Goal: Task Accomplishment & Management: Use online tool/utility

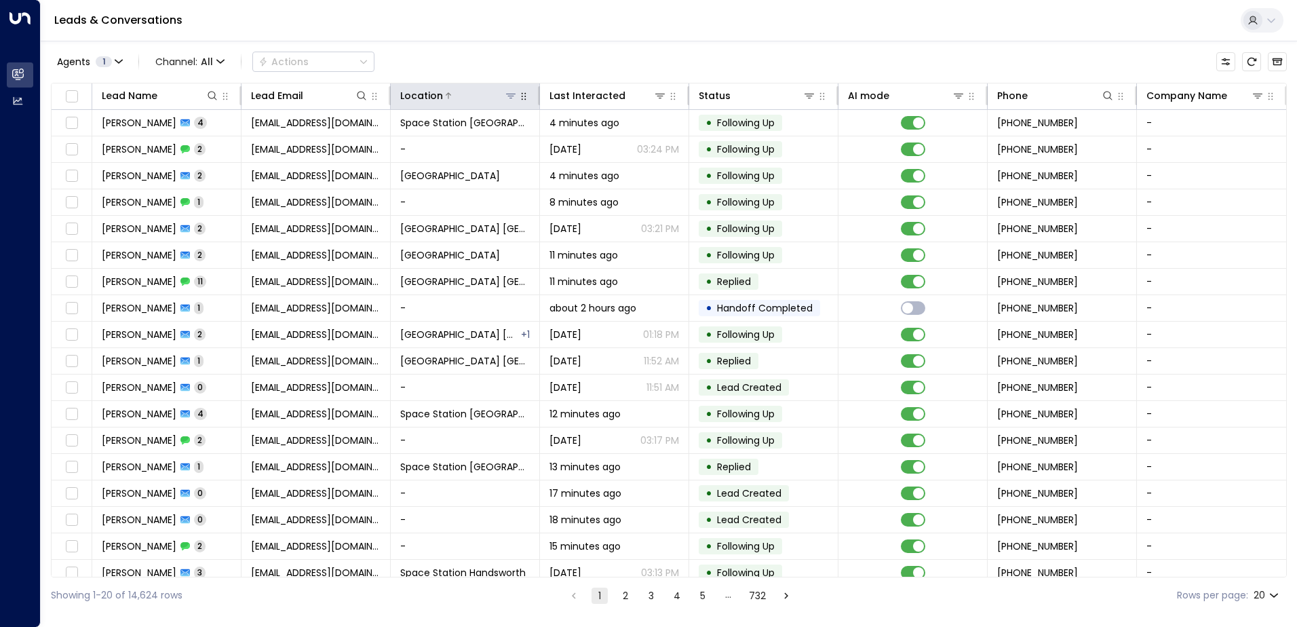
click at [510, 92] on icon at bounding box center [510, 95] width 11 height 11
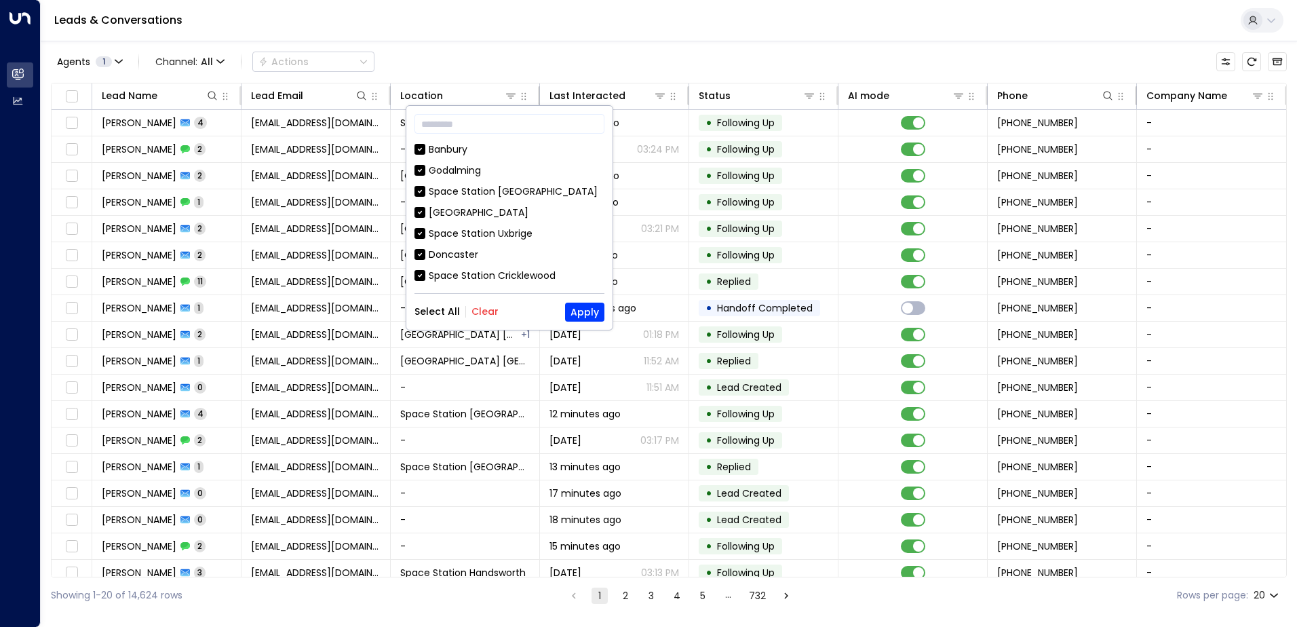
click at [489, 314] on button "Clear" at bounding box center [485, 311] width 27 height 11
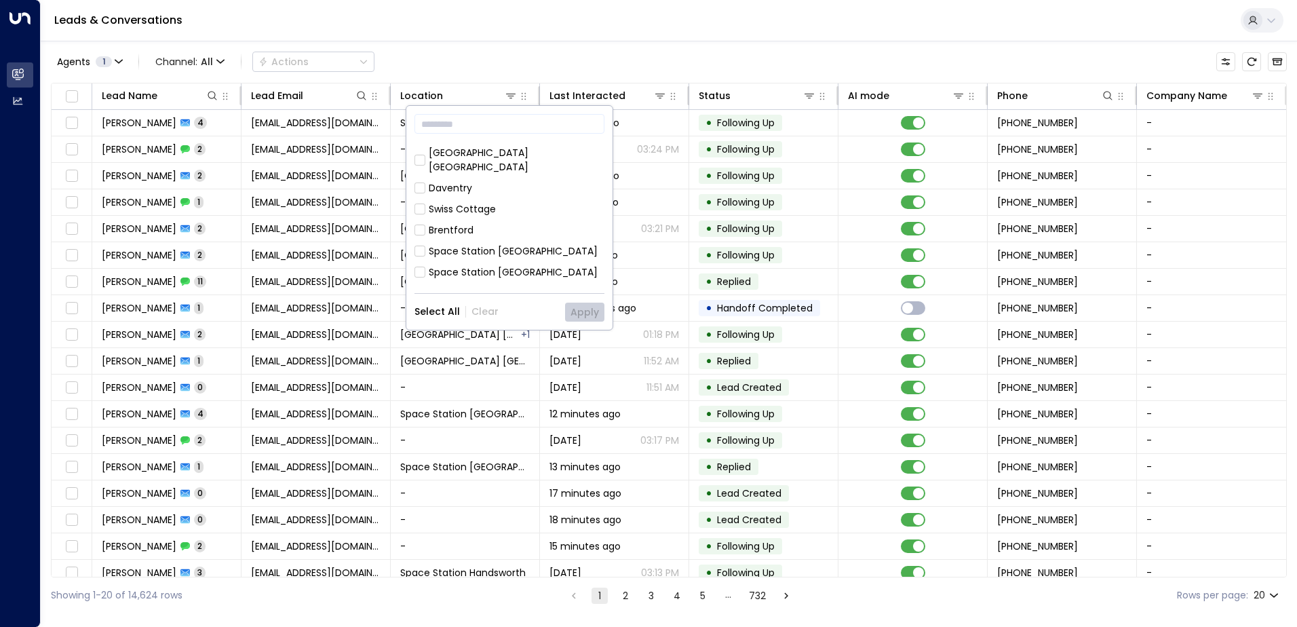
scroll to position [678, 0]
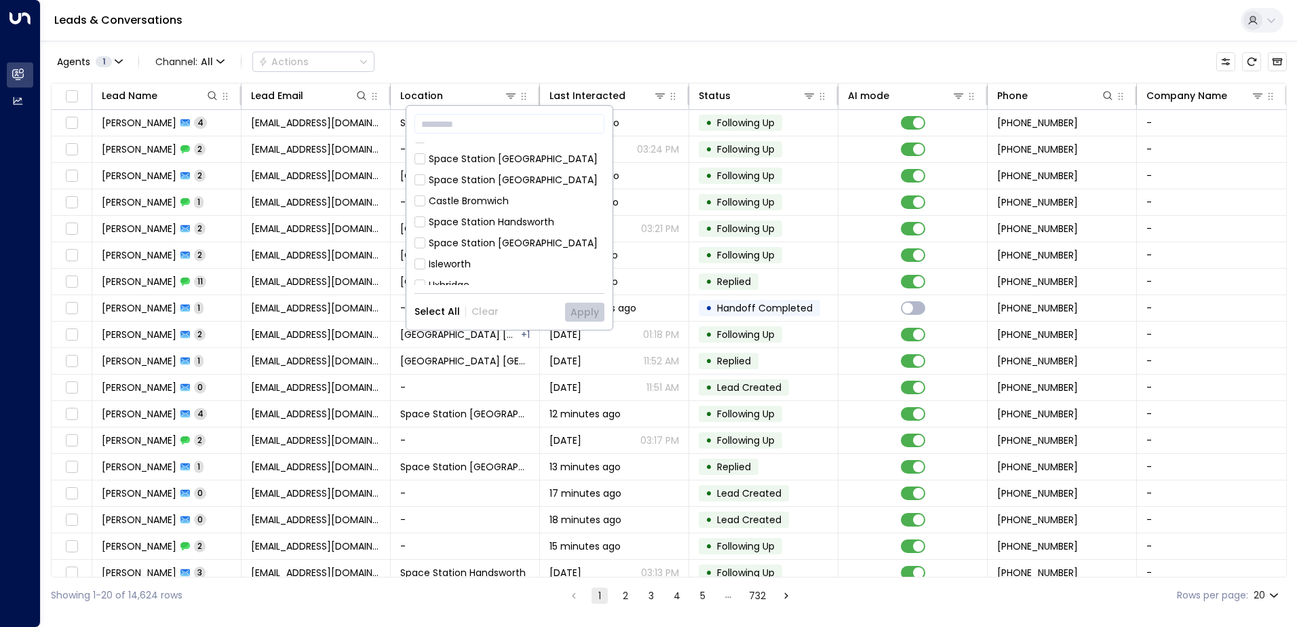
click at [506, 299] on div "Space Station [GEOGRAPHIC_DATA]" at bounding box center [513, 306] width 169 height 14
click at [583, 314] on button "Apply" at bounding box center [584, 312] width 39 height 19
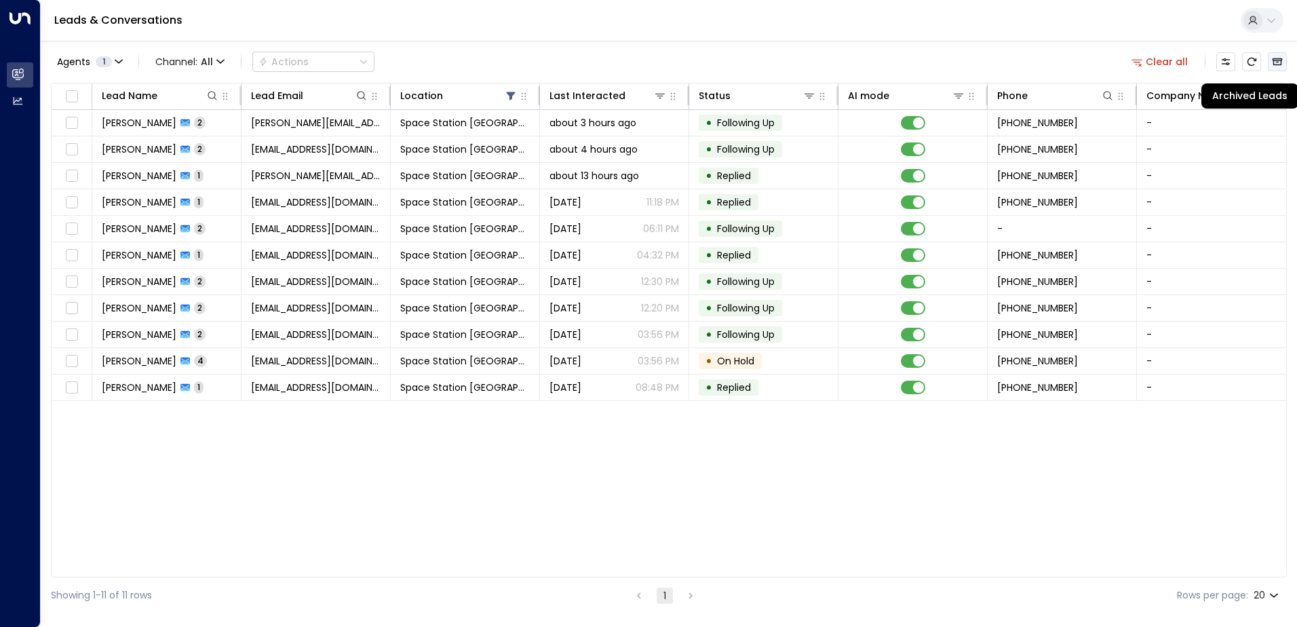
click at [1273, 63] on icon "Archived Leads" at bounding box center [1277, 61] width 11 height 11
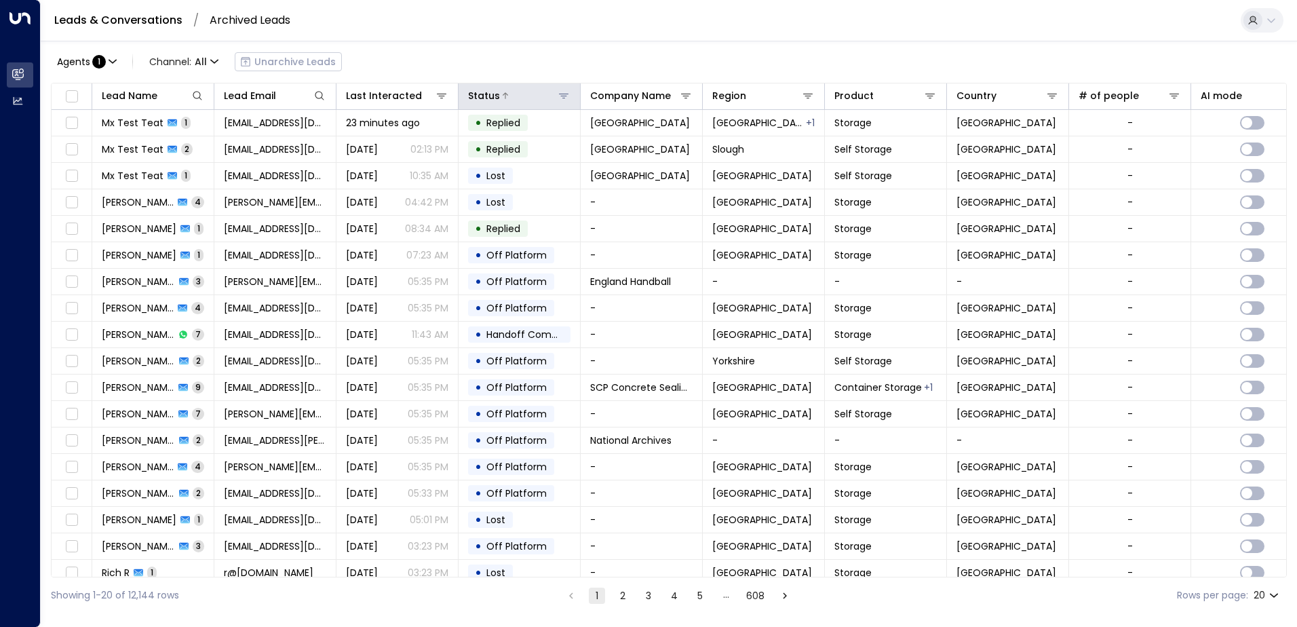
click at [560, 95] on icon at bounding box center [563, 95] width 11 height 11
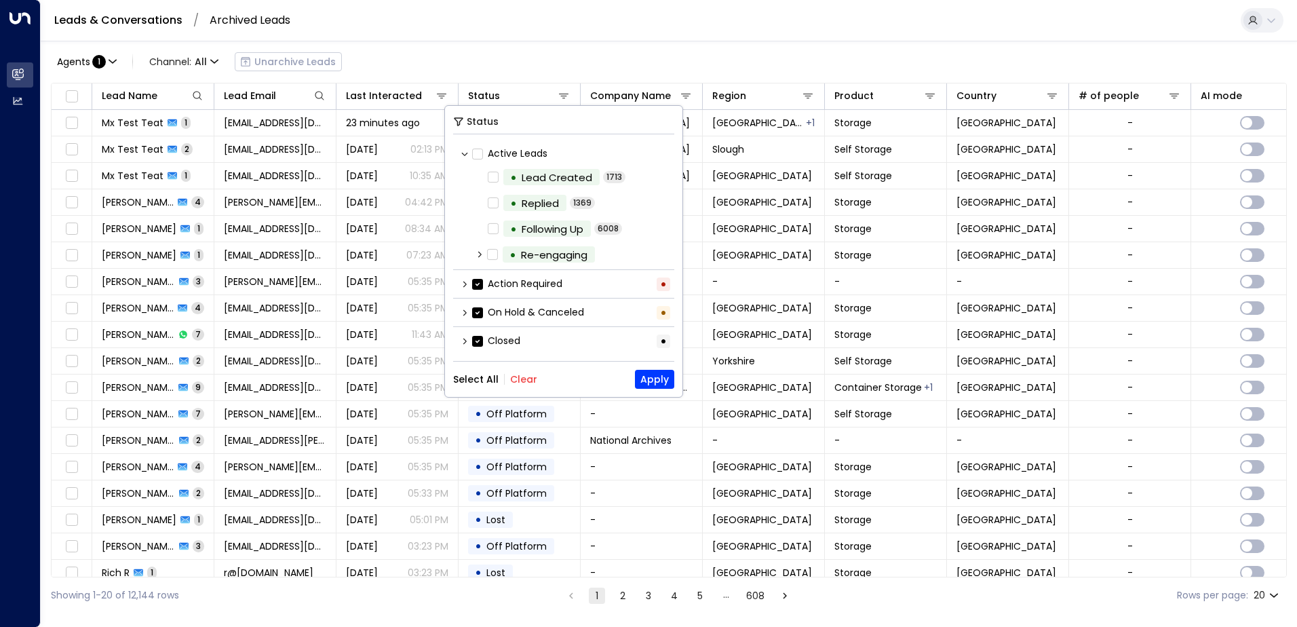
click at [477, 320] on div "On Hold & Canceled •" at bounding box center [563, 312] width 221 height 22
click at [477, 331] on div "Closed •" at bounding box center [563, 341] width 221 height 22
click at [477, 318] on icon at bounding box center [477, 313] width 11 height 12
click at [645, 379] on button "Apply" at bounding box center [654, 379] width 39 height 19
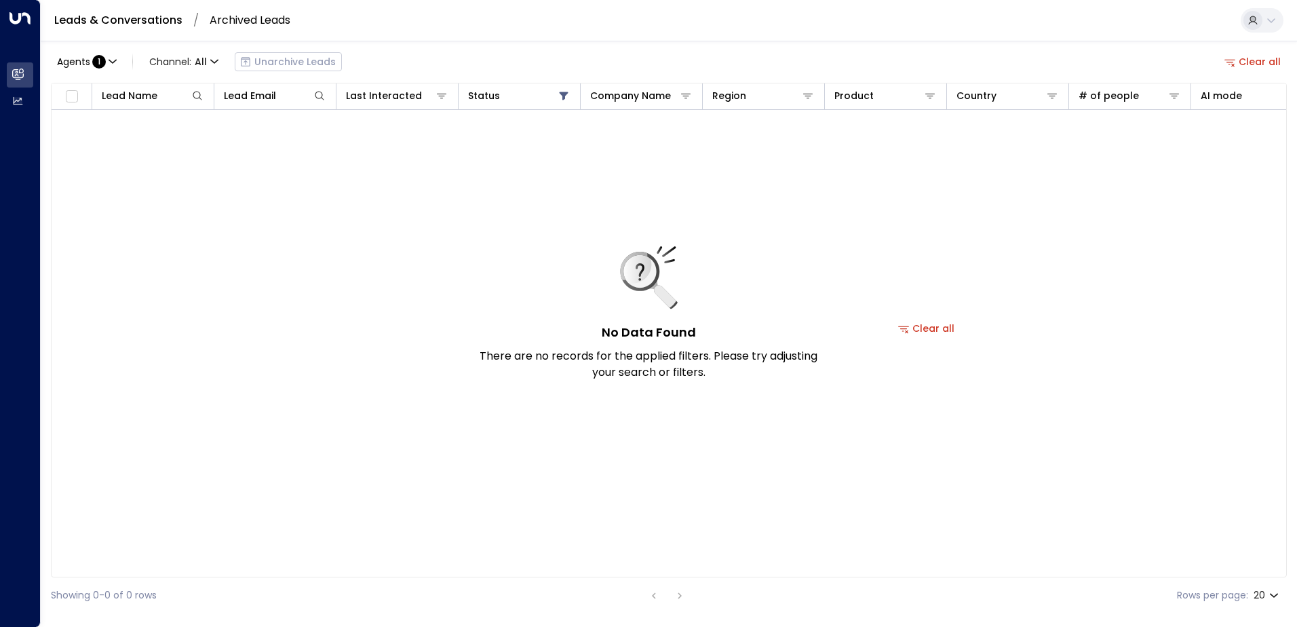
click at [1248, 63] on button "Clear all" at bounding box center [1253, 61] width 68 height 19
